Goal: Find specific page/section: Find specific page/section

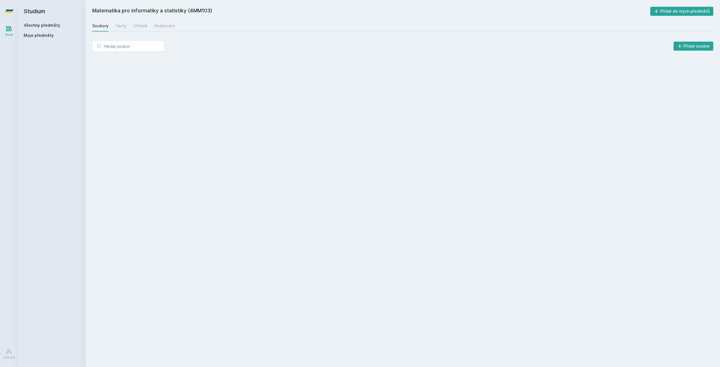
click at [44, 36] on span "Moje předměty" at bounding box center [39, 36] width 30 height 6
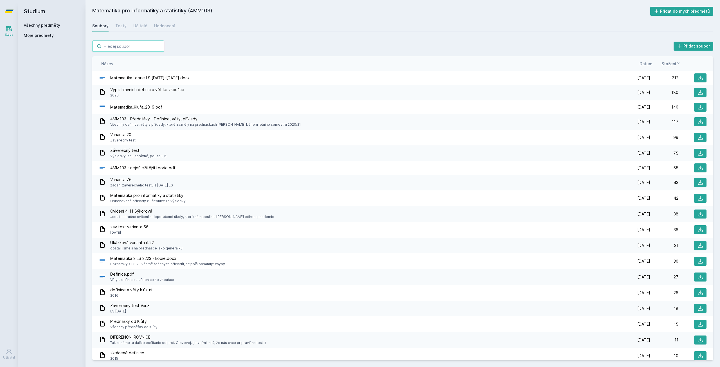
click at [130, 49] on input "search" at bounding box center [128, 45] width 72 height 11
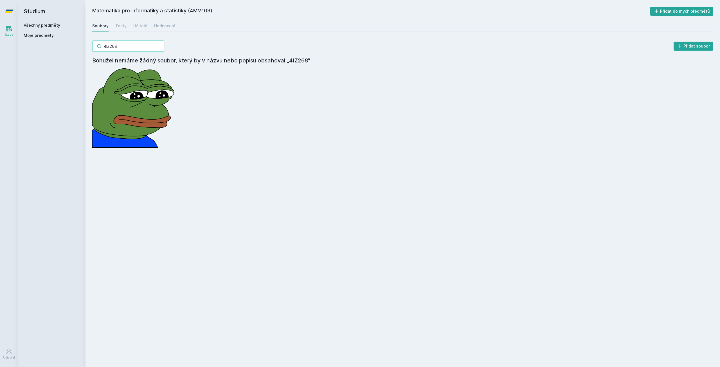
type input "4IZ268"
click at [35, 21] on h2 "Studium" at bounding box center [52, 11] width 56 height 22
click at [35, 22] on div "Všechny předměty" at bounding box center [52, 25] width 56 height 6
click at [35, 24] on link "Všechny předměty" at bounding box center [42, 25] width 37 height 5
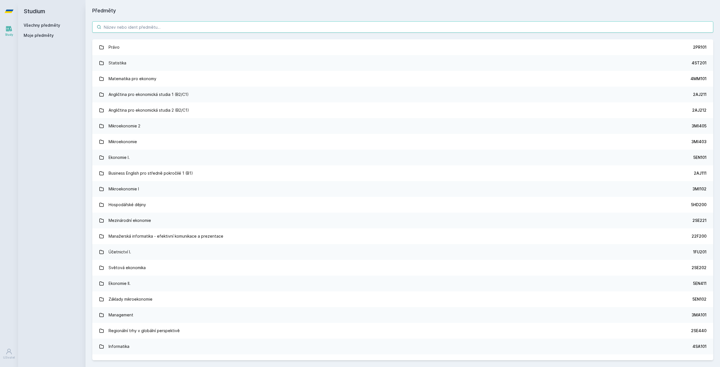
click at [130, 28] on input "search" at bounding box center [402, 26] width 621 height 11
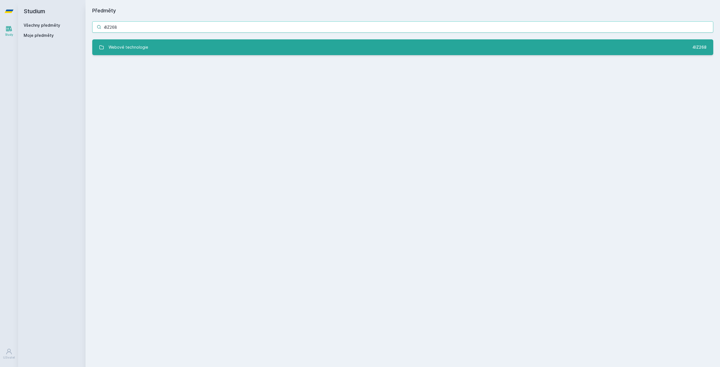
type input "4IZ268"
click at [129, 42] on div "Webové technologie" at bounding box center [128, 47] width 40 height 11
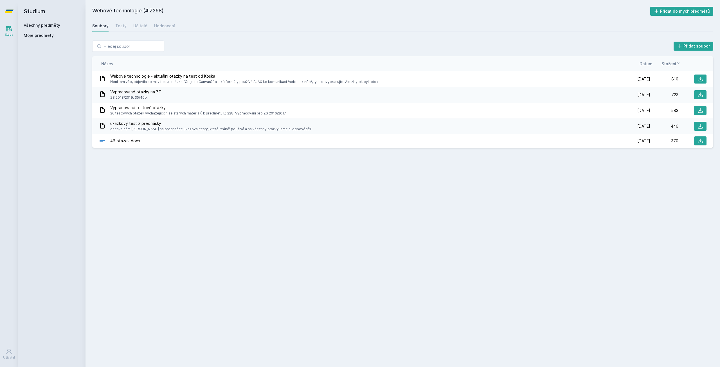
click at [223, 201] on div "Webové technologie (4IZ268) Přidat do mých předmětů Soubory Testy Učitelé Hodno…" at bounding box center [402, 183] width 621 height 353
